Goal: Task Accomplishment & Management: Manage account settings

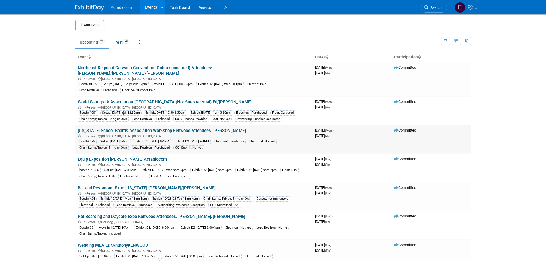
click at [112, 131] on link "[US_STATE] School Boards Association Workshop Kenwood Attendees: [PERSON_NAME]" at bounding box center [162, 130] width 168 height 5
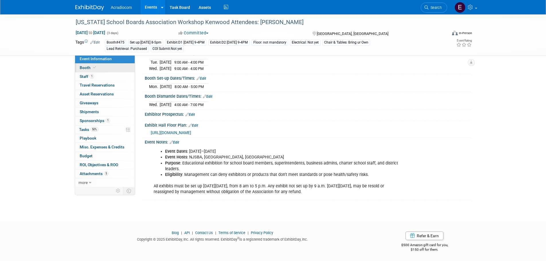
click at [103, 65] on link "Booth" at bounding box center [105, 68] width 60 height 9
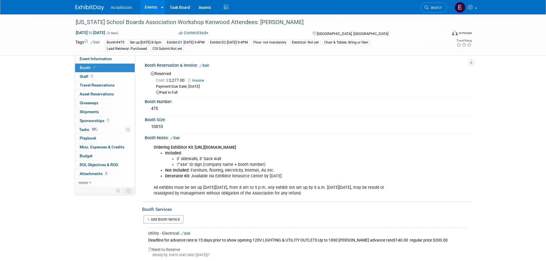
scroll to position [115, 0]
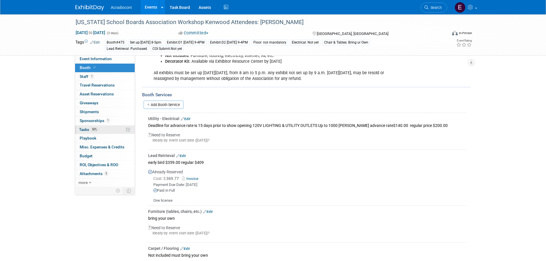
click at [91, 131] on span "Tasks 50%" at bounding box center [88, 129] width 19 height 5
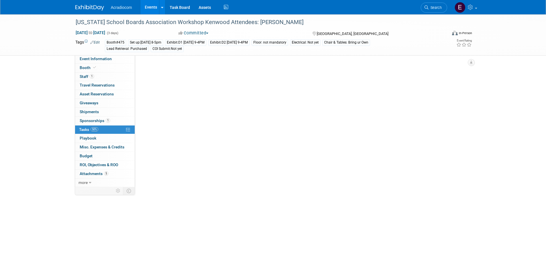
scroll to position [0, 0]
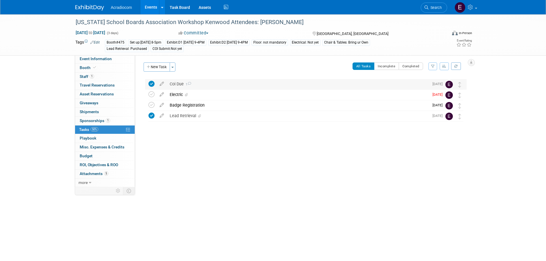
click at [197, 79] on div "Coi Due 1" at bounding box center [298, 84] width 262 height 10
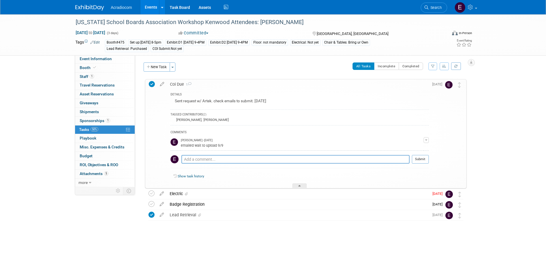
click at [97, 7] on img at bounding box center [89, 8] width 29 height 6
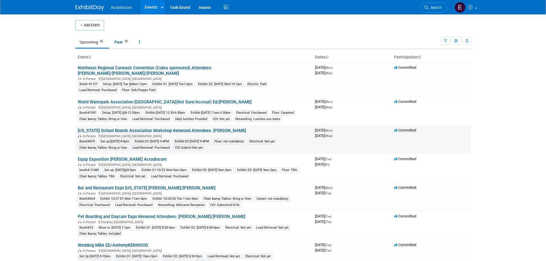
click at [157, 133] on link "[US_STATE] School Boards Association Workshop Kenwood Attendees: [PERSON_NAME]" at bounding box center [162, 130] width 168 height 5
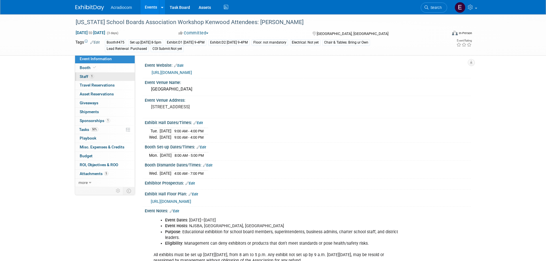
click at [103, 78] on link "1 Staff 1" at bounding box center [105, 77] width 60 height 9
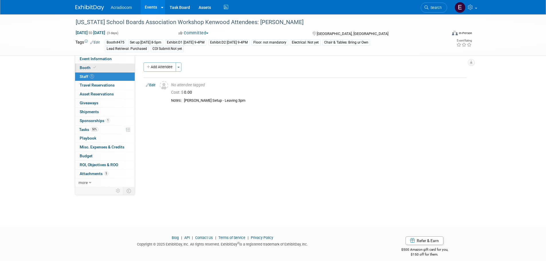
click at [94, 64] on link "Booth" at bounding box center [105, 68] width 60 height 9
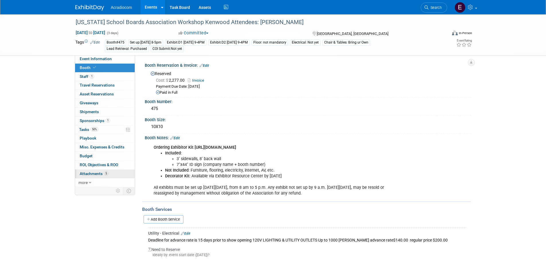
click at [99, 172] on span "Attachments 5" at bounding box center [94, 173] width 29 height 5
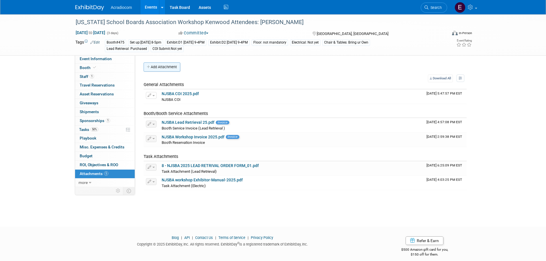
click at [168, 69] on button "Add Attachment" at bounding box center [162, 66] width 37 height 9
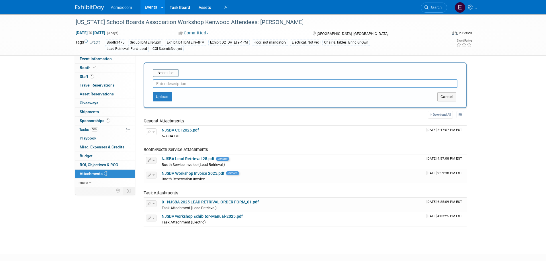
click at [168, 81] on input "text" at bounding box center [305, 83] width 305 height 9
type input "Badges Registered Dennis, Steve"
click at [170, 76] on input "file" at bounding box center [144, 73] width 68 height 7
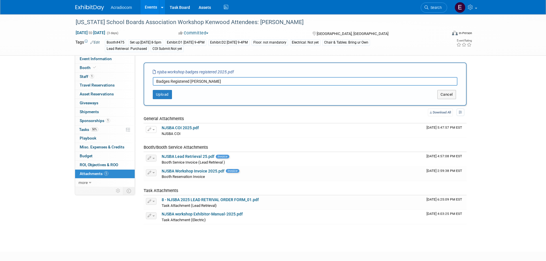
click at [156, 82] on input "Badges Registered Dennis, Steve" at bounding box center [305, 81] width 305 height 9
click at [222, 81] on input "Badges Registered Dennis, Steve" at bounding box center [305, 81] width 305 height 9
click at [164, 95] on button "Upload" at bounding box center [162, 94] width 19 height 9
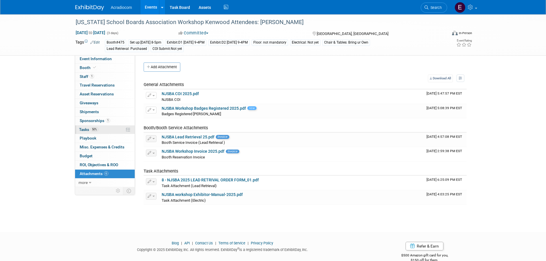
click at [107, 132] on link "50% Tasks 50%" at bounding box center [105, 130] width 60 height 9
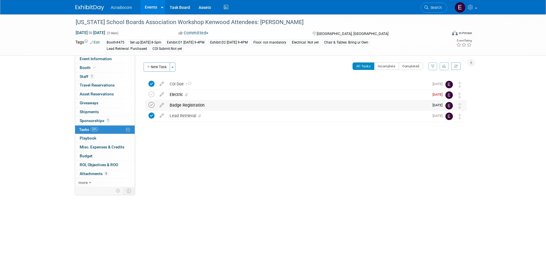
click at [151, 106] on icon at bounding box center [151, 105] width 6 height 6
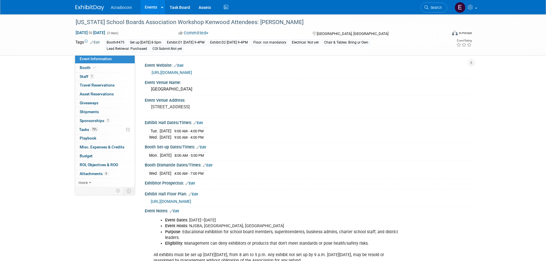
click at [87, 7] on img at bounding box center [89, 8] width 29 height 6
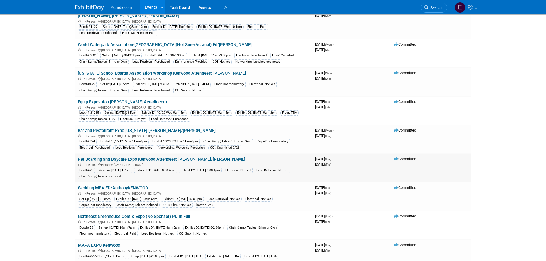
scroll to position [115, 0]
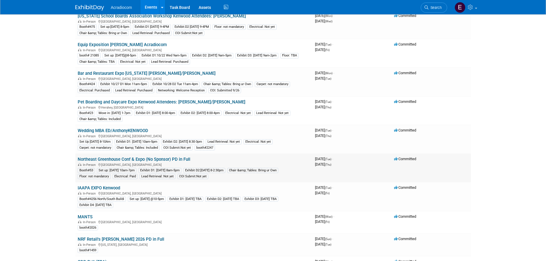
click at [135, 162] on link "Northeast Greenhouse Conf & Expo (No Sponsor) PD in Full" at bounding box center [134, 159] width 113 height 5
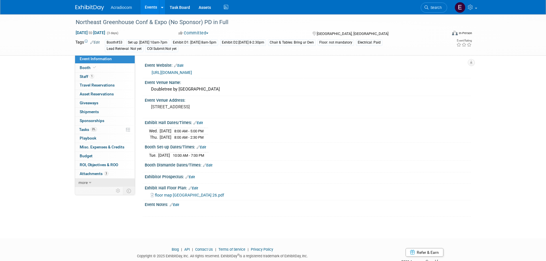
click at [101, 181] on link "more" at bounding box center [105, 183] width 60 height 9
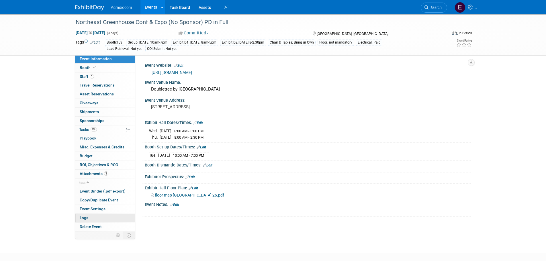
click at [97, 215] on link "Logs" at bounding box center [105, 218] width 60 height 9
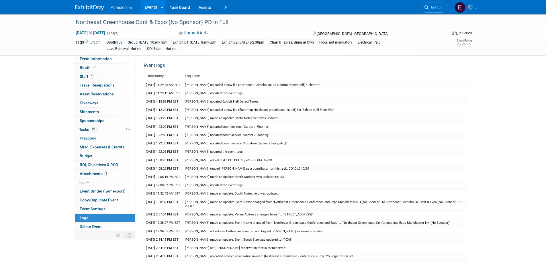
click at [91, 6] on img at bounding box center [89, 8] width 29 height 6
